Goal: Task Accomplishment & Management: Manage account settings

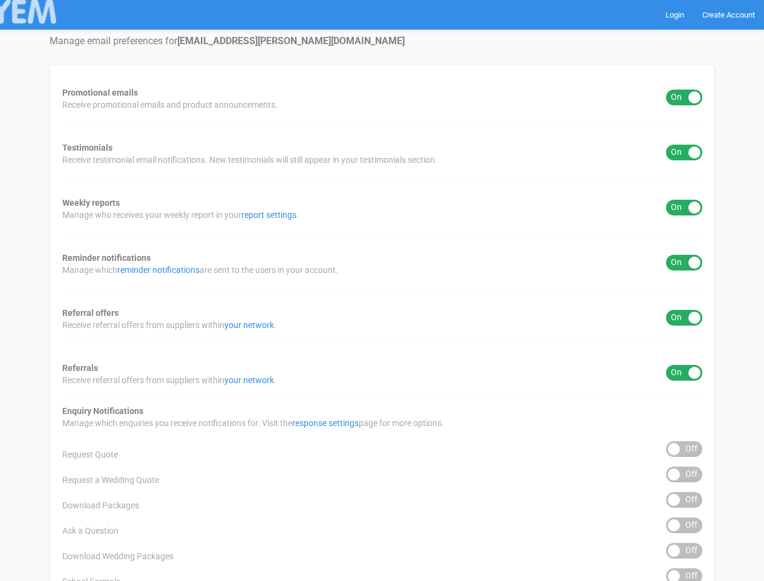
click at [382, 290] on div "Promotional emails ON OFF Receive promotional emails and product announcements.…" at bounding box center [383, 488] width 666 height 846
click at [684, 97] on div "ON OFF" at bounding box center [684, 98] width 36 height 16
click at [684, 152] on div "ON OFF" at bounding box center [684, 153] width 36 height 16
click at [684, 208] on div "ON OFF" at bounding box center [684, 208] width 36 height 16
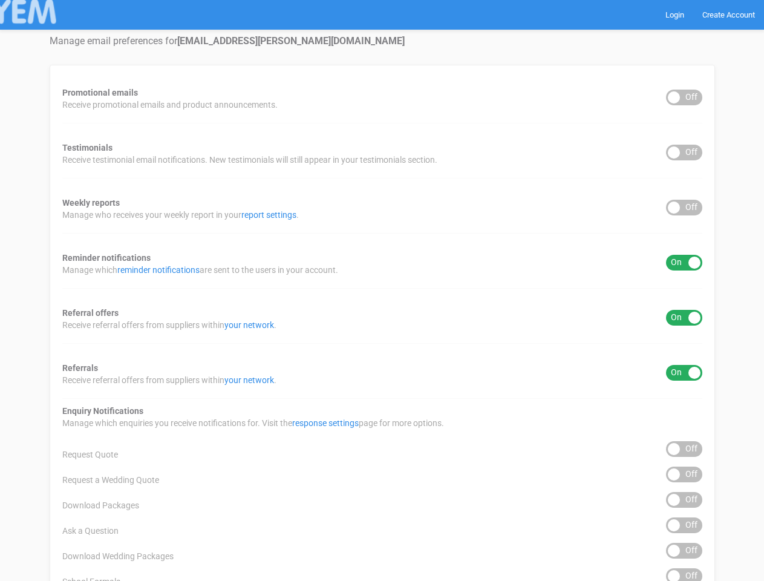
click at [684, 263] on div "ON OFF" at bounding box center [684, 263] width 36 height 16
click at [684, 318] on div "ON OFF" at bounding box center [684, 318] width 36 height 16
click at [684, 373] on div "ON OFF" at bounding box center [684, 373] width 36 height 16
click at [684, 449] on div "ON OFF" at bounding box center [684, 449] width 36 height 16
click at [684, 474] on div "ON OFF" at bounding box center [684, 474] width 36 height 16
